Goal: Task Accomplishment & Management: Manage account settings

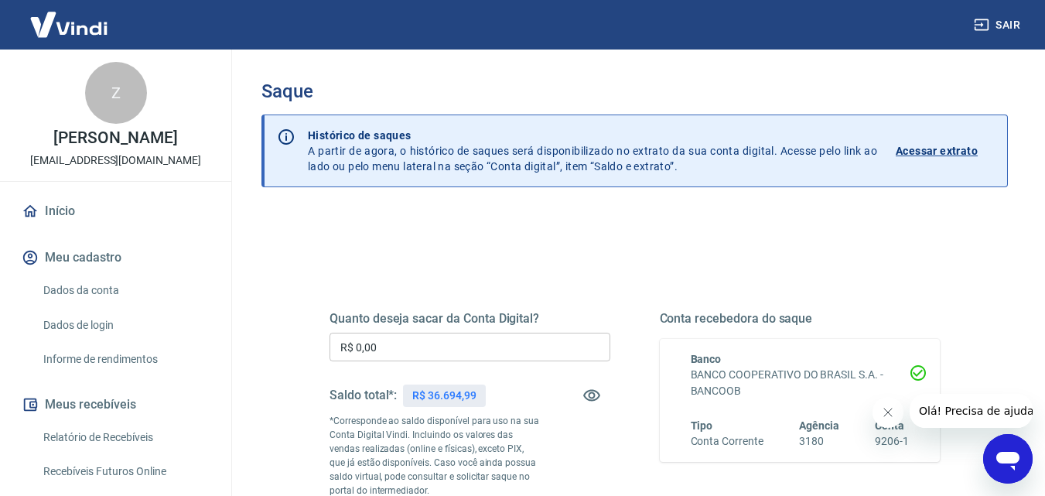
click at [895, 418] on button "Fechar mensagem da empresa" at bounding box center [886, 412] width 31 height 31
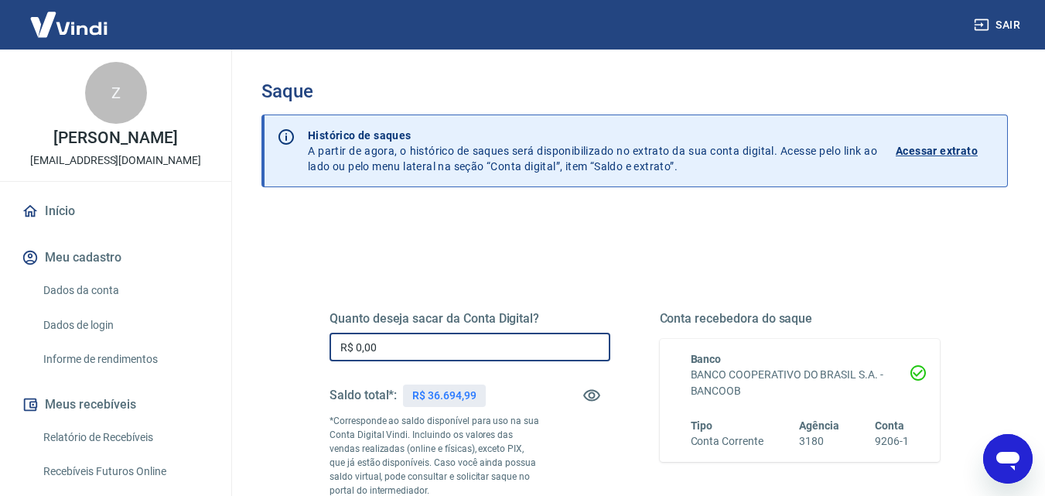
click at [496, 353] on input "R$ 0,00" at bounding box center [469, 347] width 281 height 29
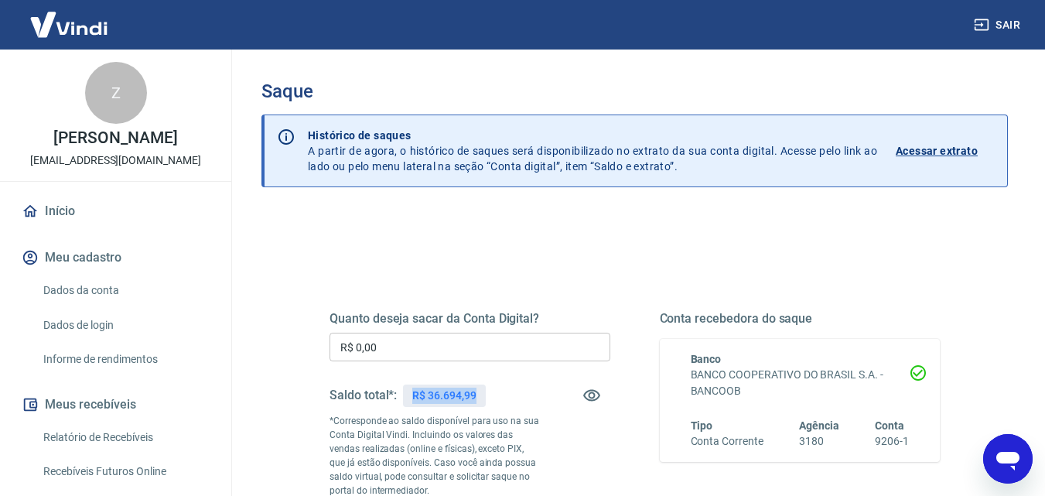
drag, startPoint x: 412, startPoint y: 389, endPoint x: 489, endPoint y: 397, distance: 76.9
click at [489, 397] on div "Saldo total*: R$ 36.694,99" at bounding box center [469, 395] width 281 height 37
click at [406, 347] on input "R$ 0,00" at bounding box center [469, 347] width 281 height 29
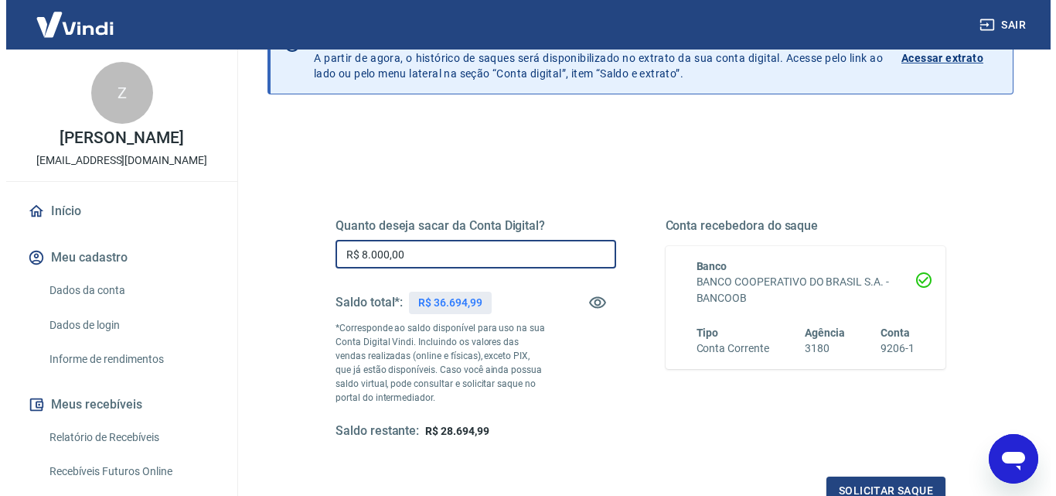
scroll to position [232, 0]
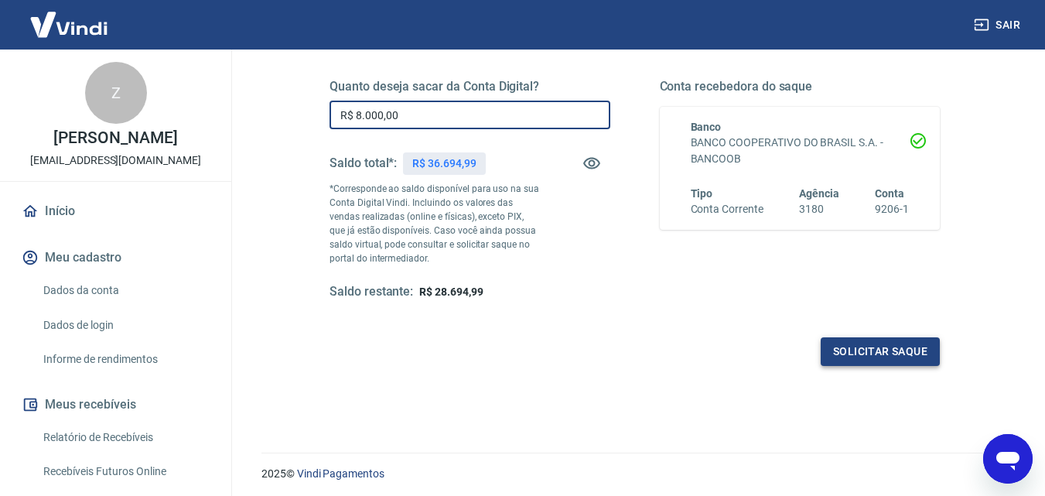
type input "R$ 8.000,00"
click at [866, 353] on button "Solicitar saque" at bounding box center [879, 351] width 119 height 29
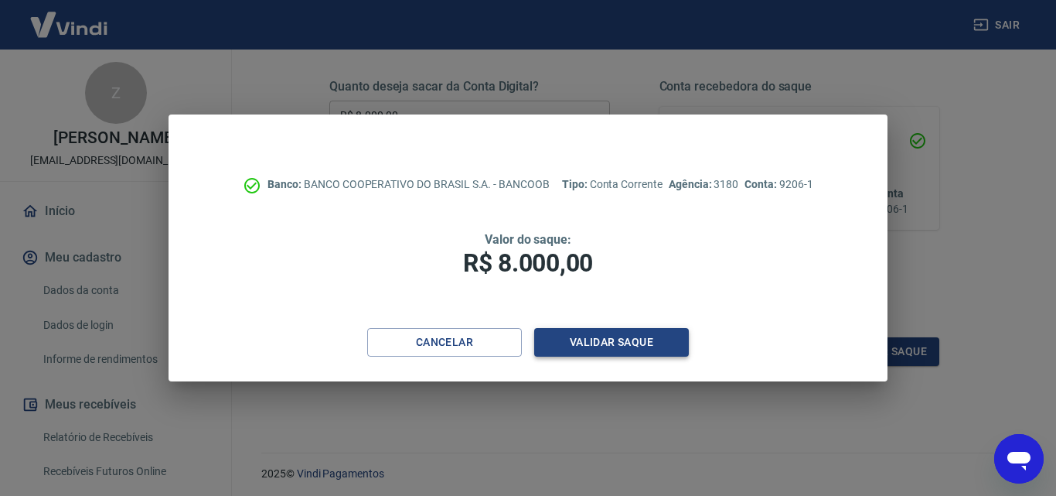
click at [588, 343] on button "Validar saque" at bounding box center [611, 342] width 155 height 29
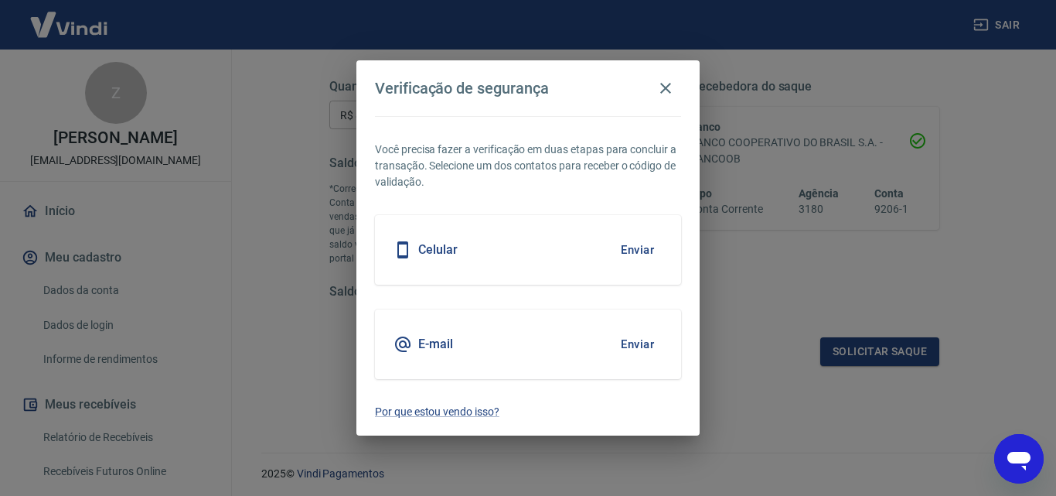
click at [640, 249] on button "Enviar" at bounding box center [637, 250] width 50 height 32
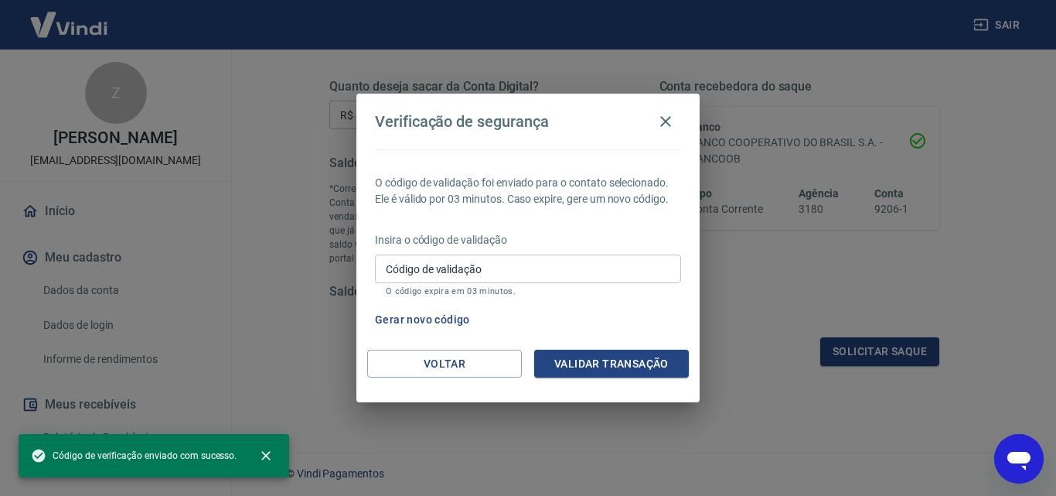
click at [634, 267] on input "Código de validação" at bounding box center [528, 268] width 306 height 29
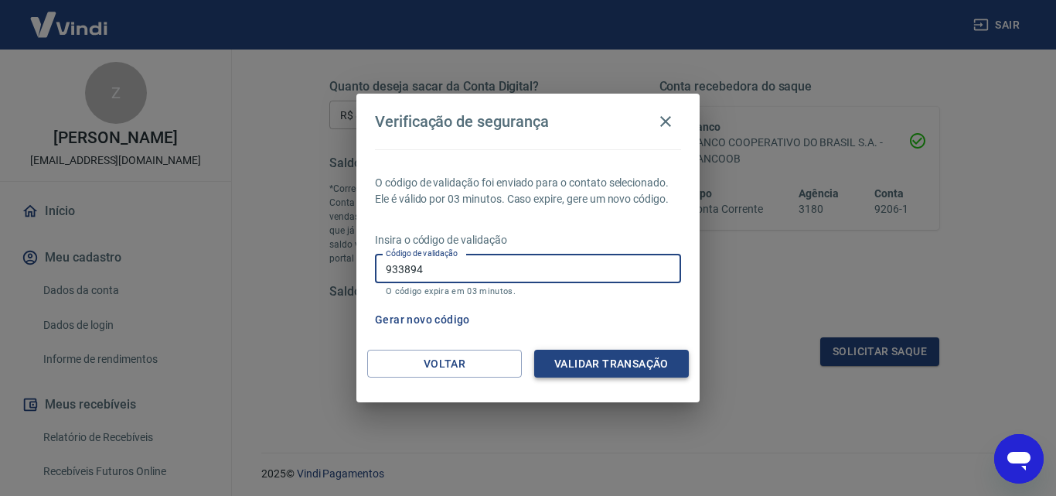
type input "933894"
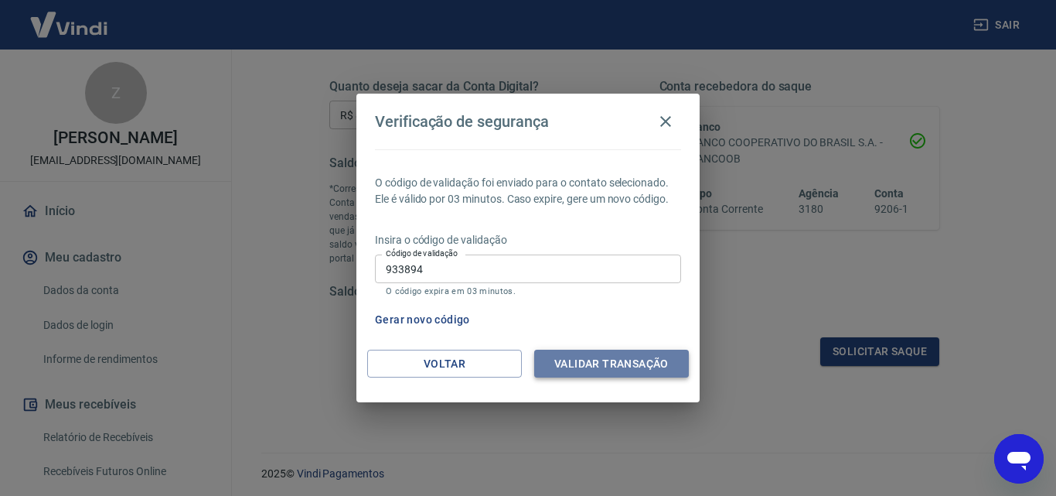
click at [626, 362] on button "Validar transação" at bounding box center [611, 364] width 155 height 29
